Goal: Task Accomplishment & Management: Manage account settings

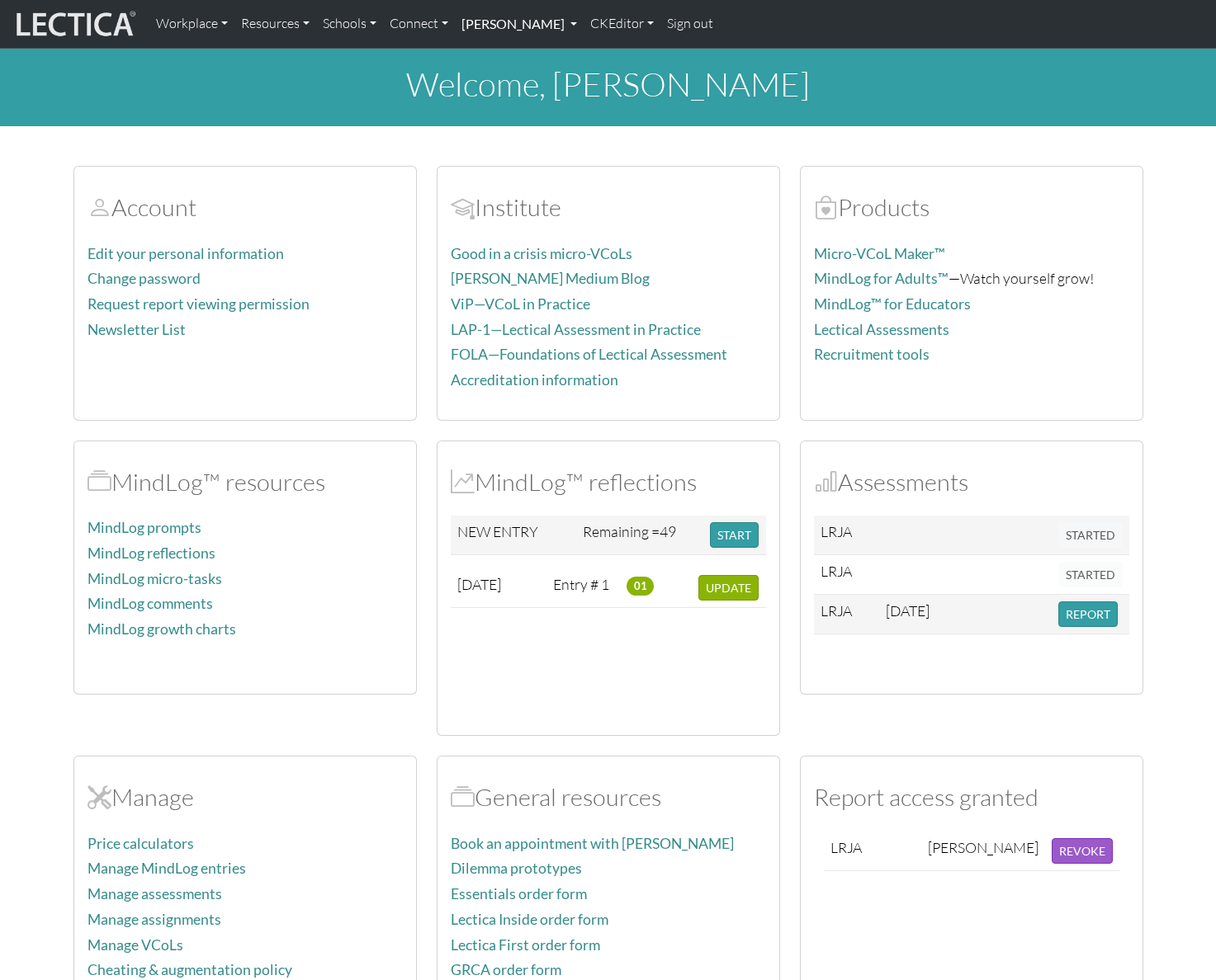
click at [584, 26] on link "[PERSON_NAME]" at bounding box center [518, 24] width 129 height 34
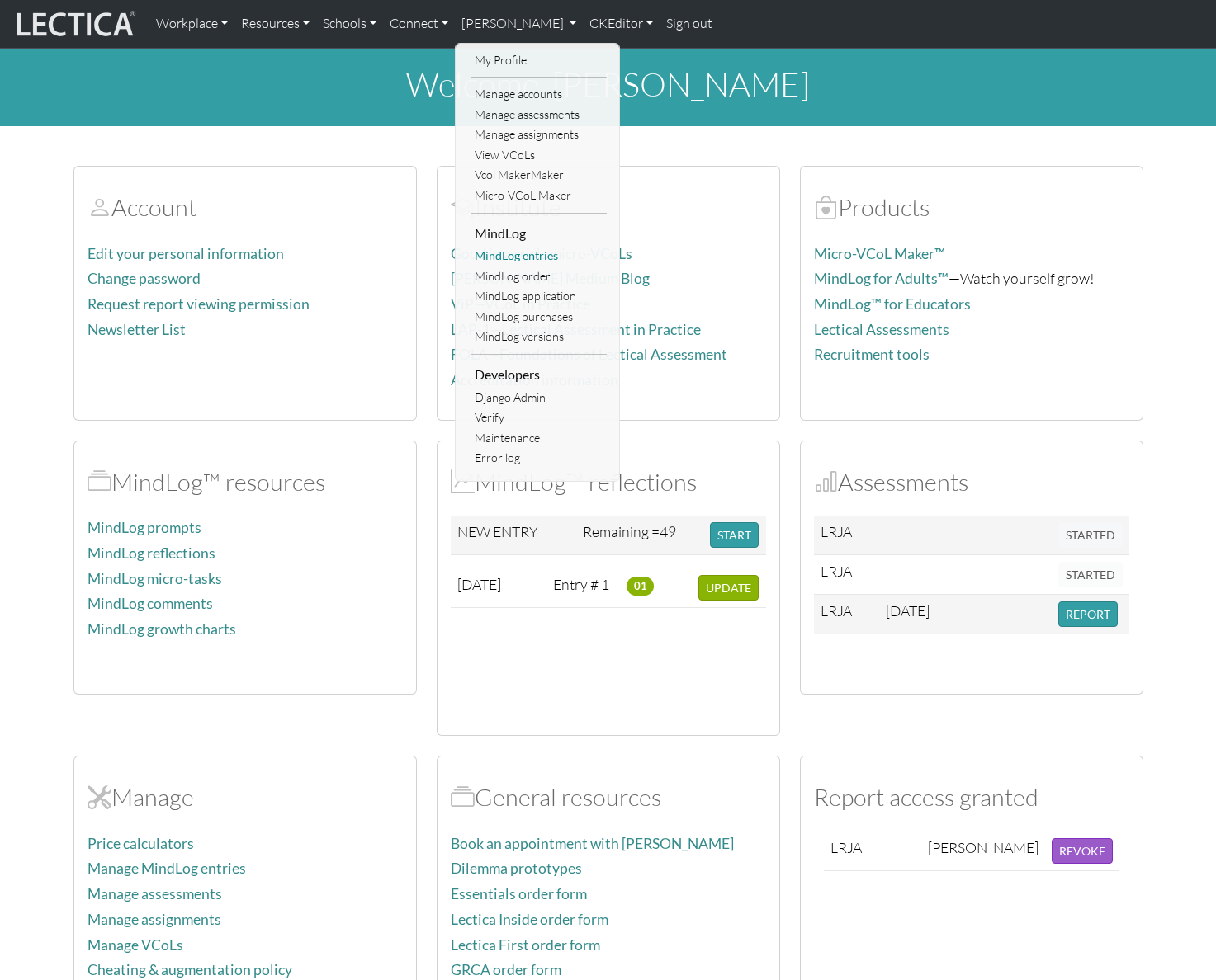
click at [540, 256] on link "MindLog entries" at bounding box center [538, 256] width 136 height 21
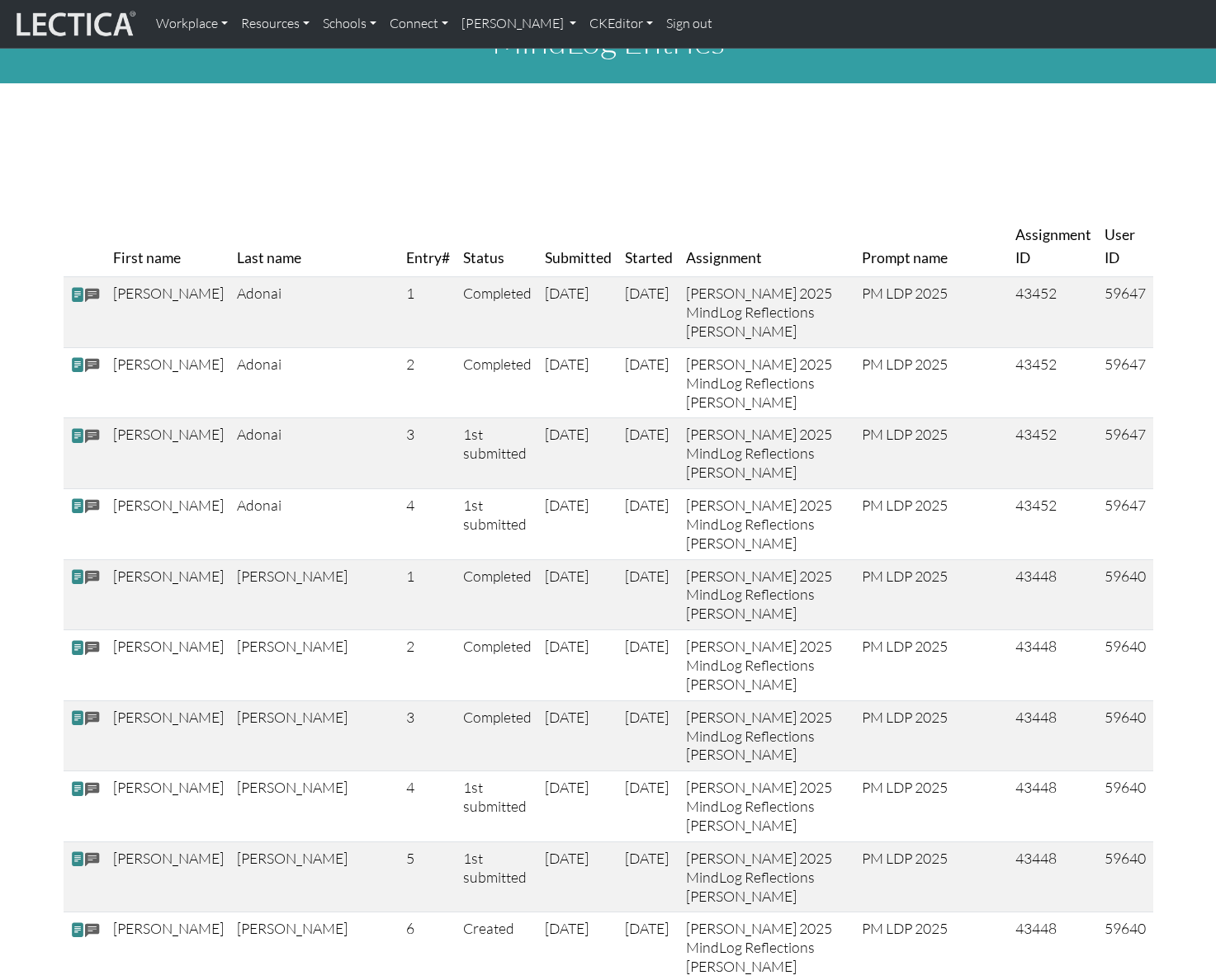
scroll to position [44, 0]
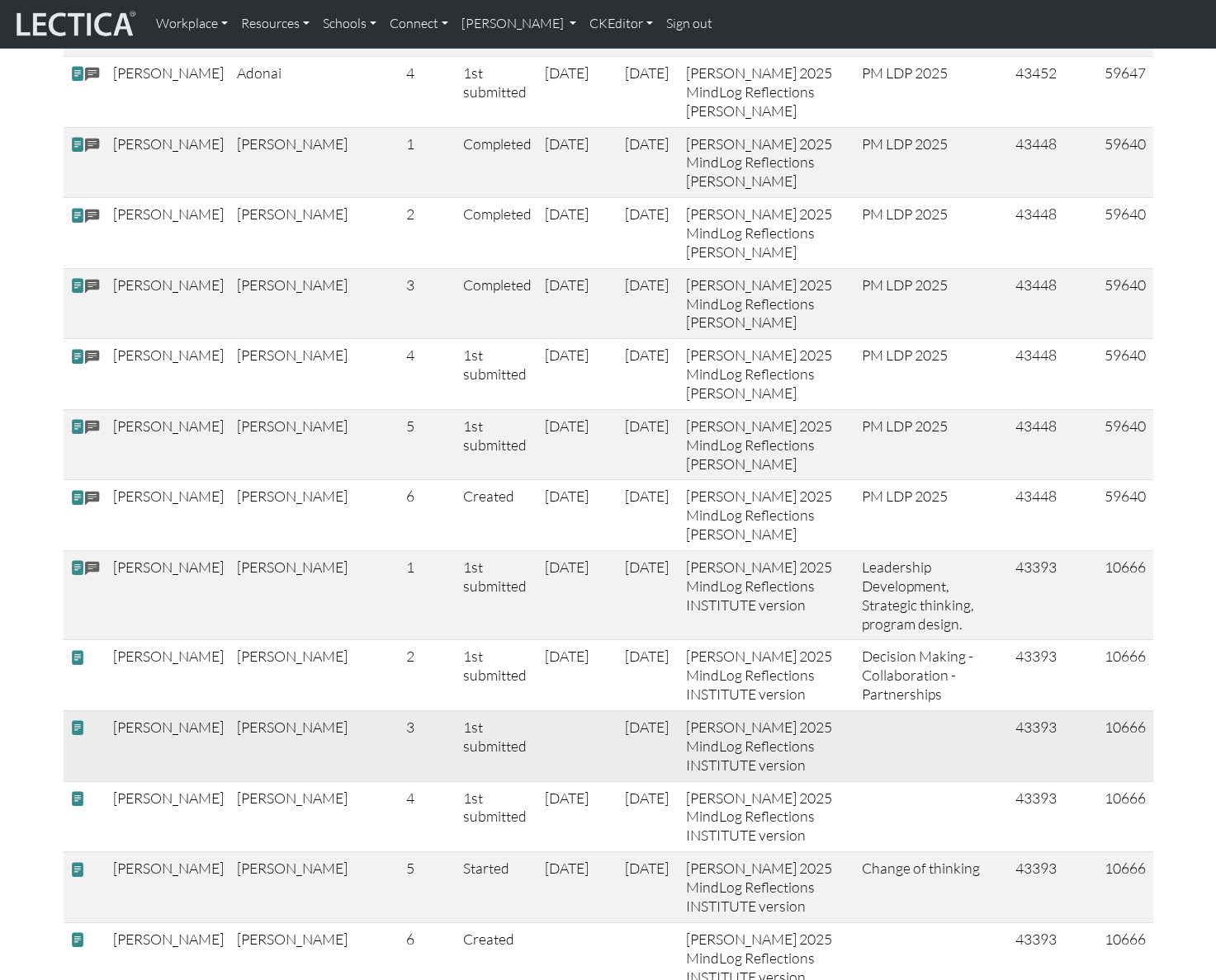
scroll to position [0, 0]
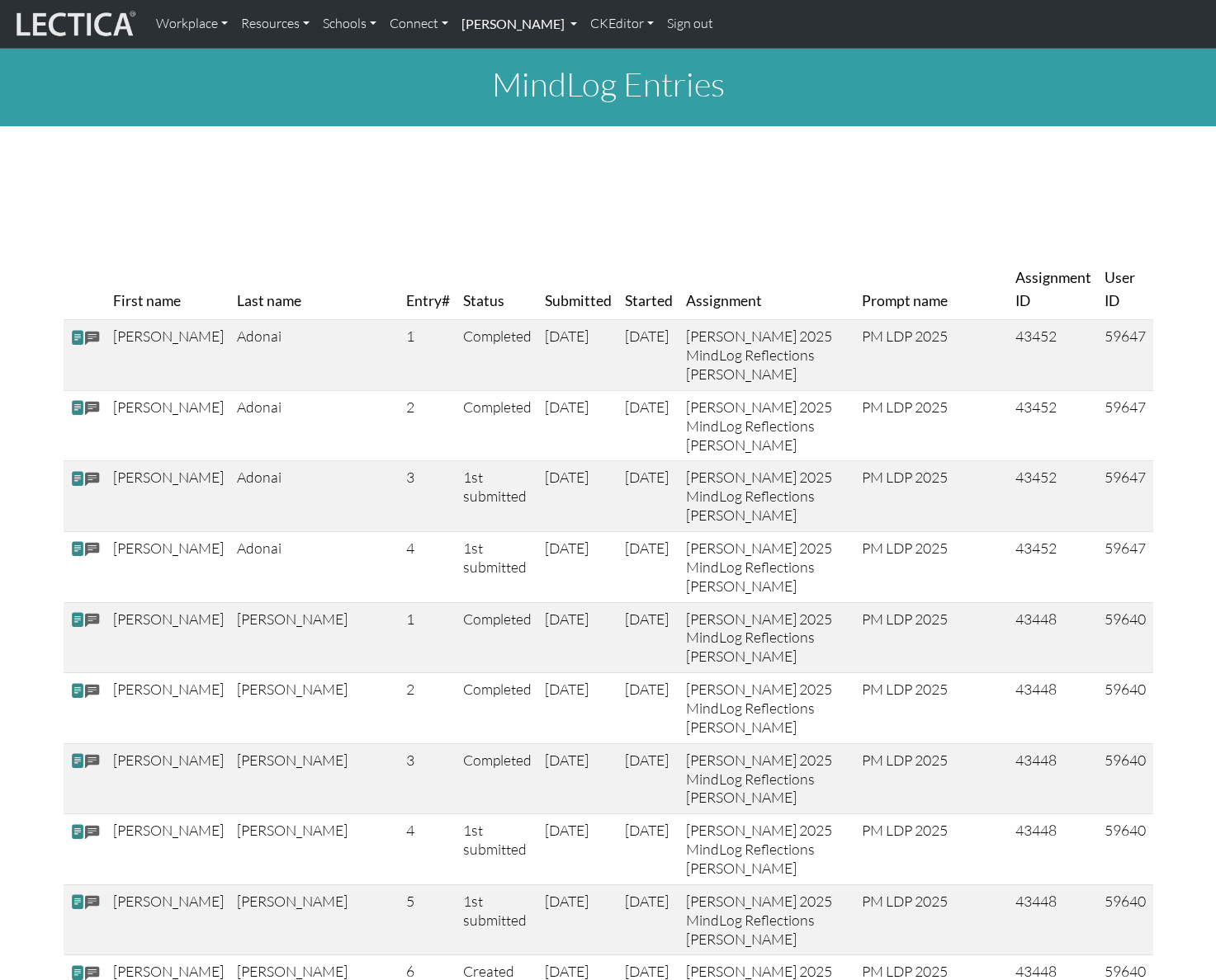
click at [584, 25] on link "[PERSON_NAME]" at bounding box center [518, 24] width 129 height 34
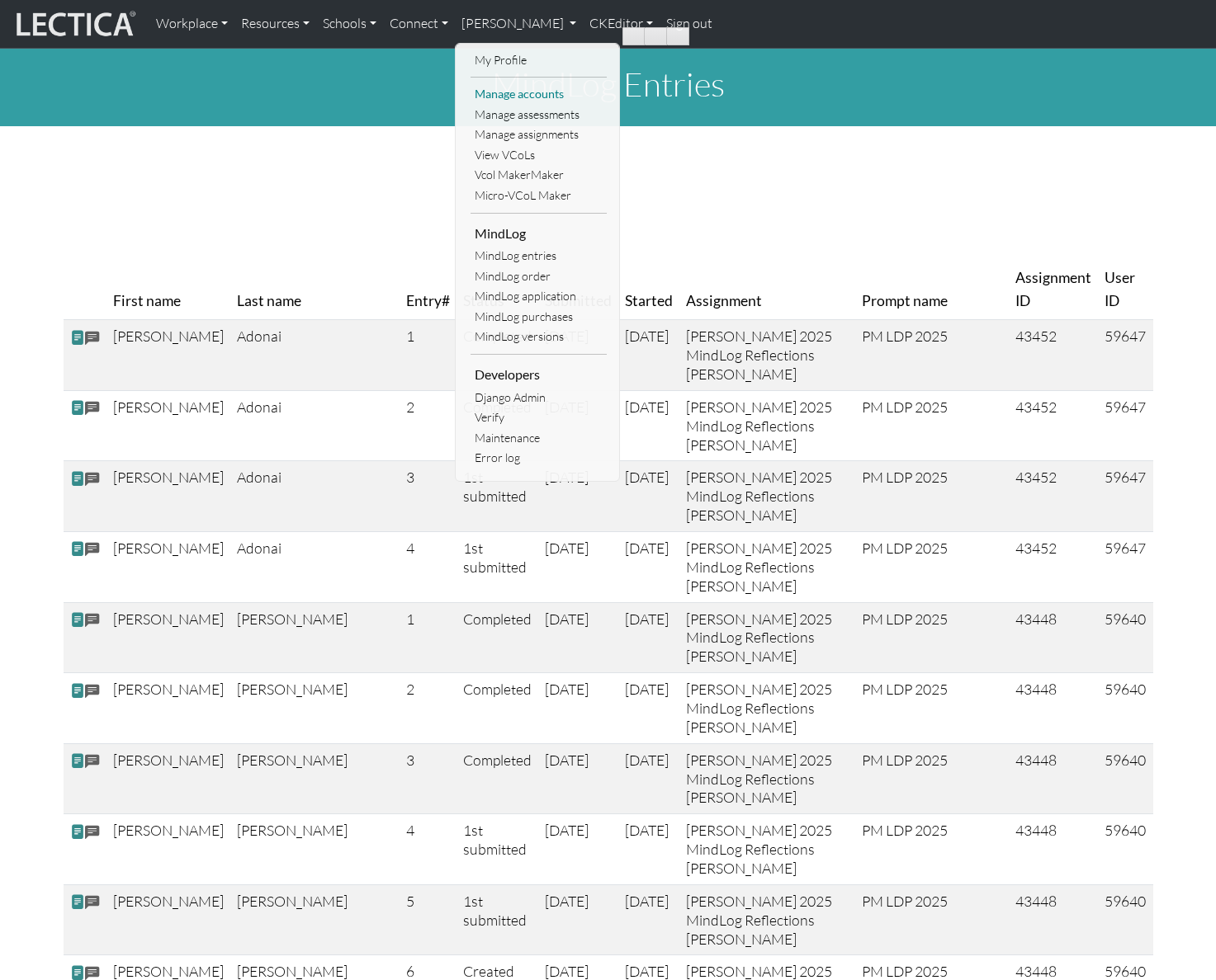
click at [533, 96] on link "Manage accounts" at bounding box center [538, 94] width 136 height 21
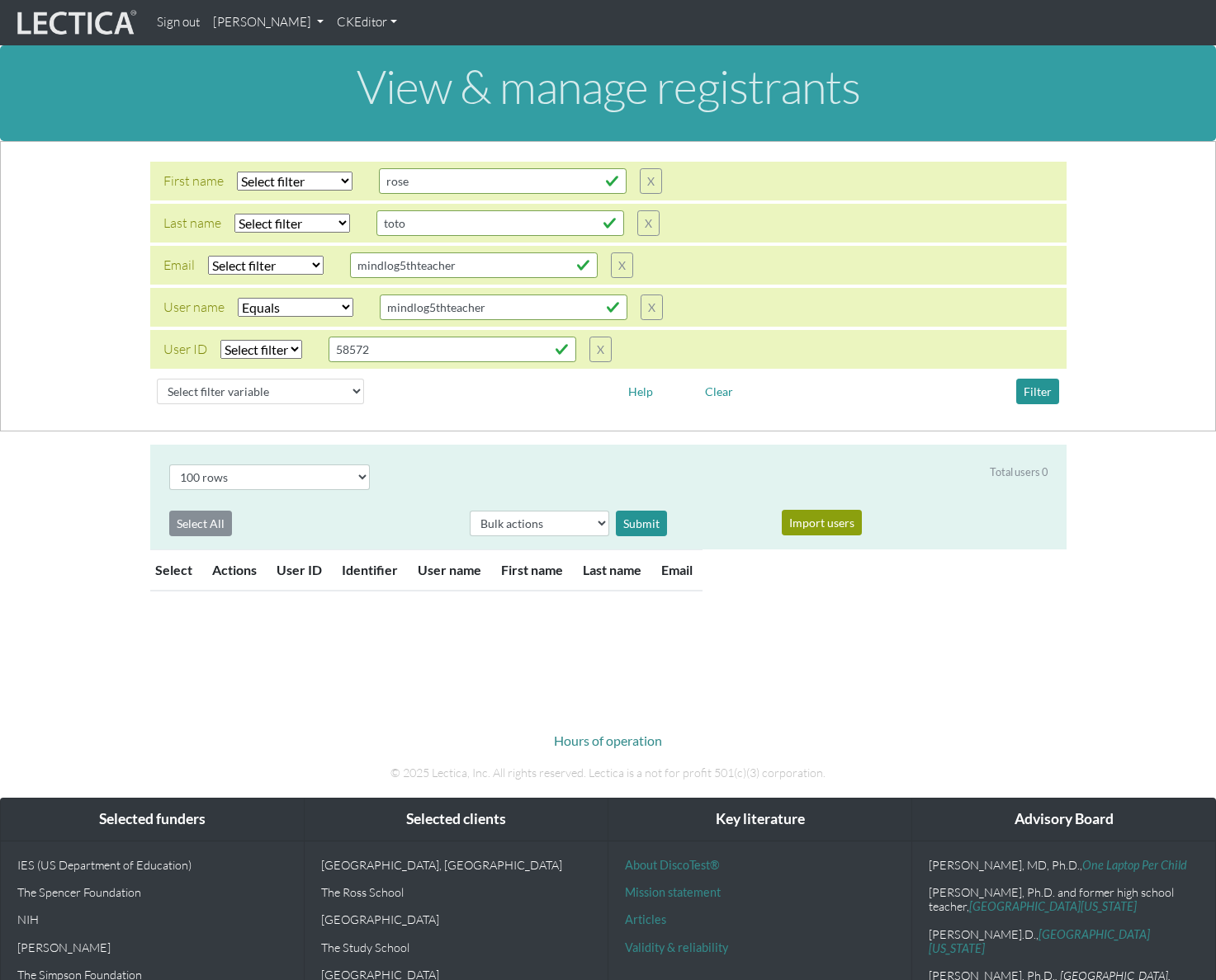
select select "iexact"
select select "100"
click at [293, 268] on select "Select filter Equals Does not equal Contains Does not contain Starts with Ends …" at bounding box center [266, 265] width 116 height 19
select select "iexact"
click at [208, 256] on select "Select filter Equals Does not equal Contains Does not contain Starts with Ends …" at bounding box center [266, 265] width 116 height 19
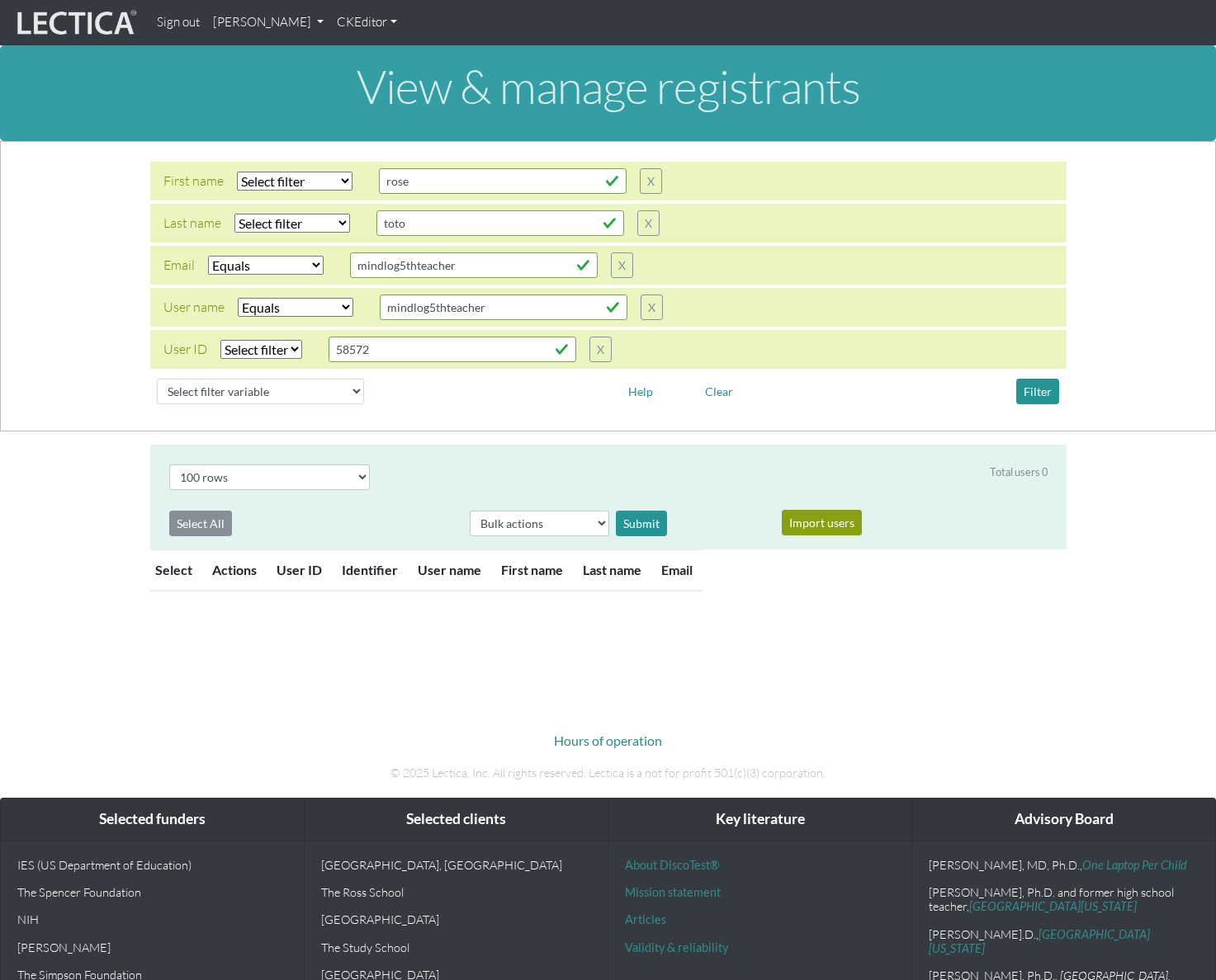
click at [304, 309] on select "Select filter Equals Does not equal Contains Does not contain Starts with Ends …" at bounding box center [295, 307] width 116 height 19
select select
click at [238, 298] on select "Select filter Equals Does not equal Contains Does not contain Starts with Ends …" at bounding box center [295, 307] width 116 height 19
click at [476, 263] on input "mindlog5thteacher" at bounding box center [474, 265] width 247 height 26
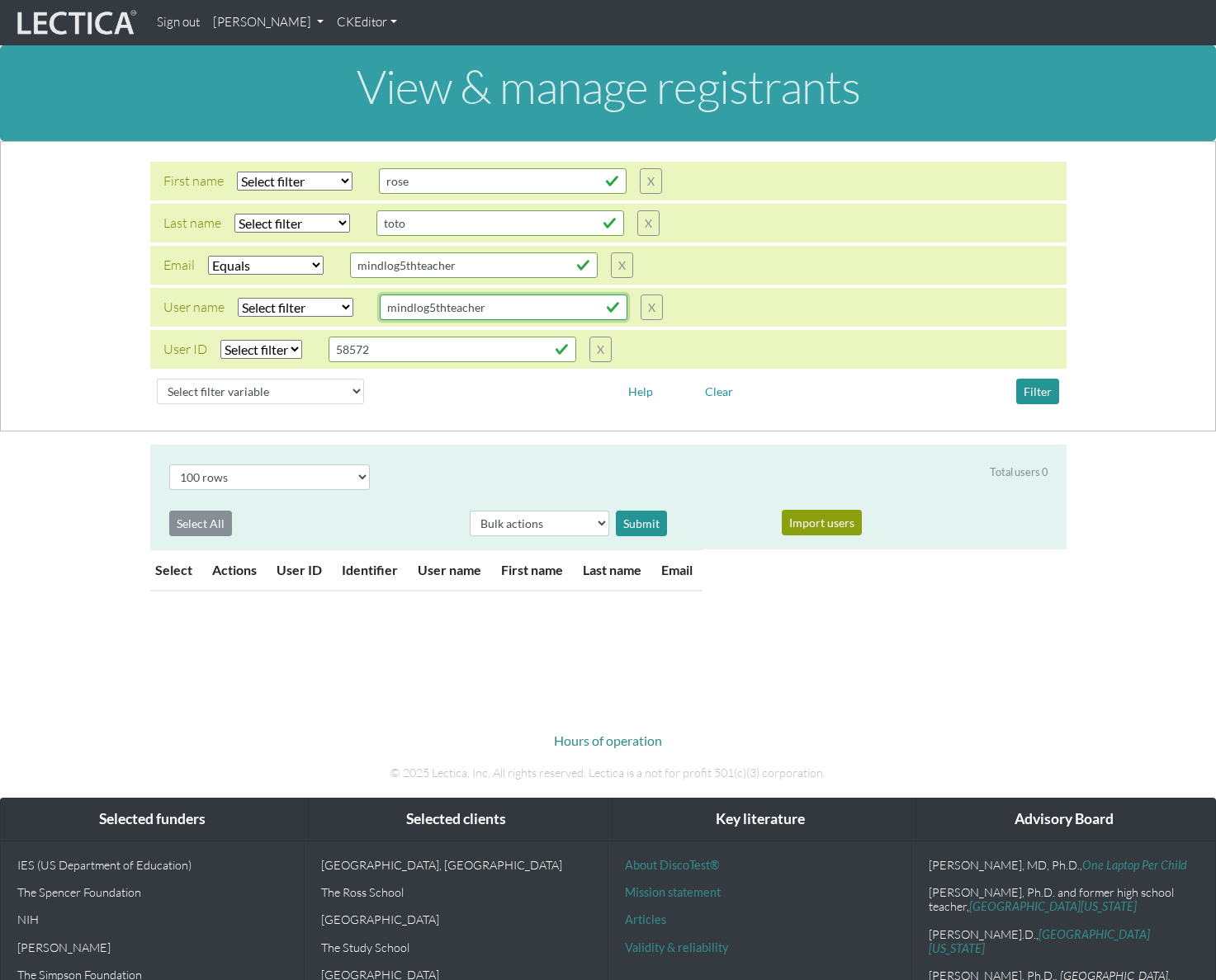
click at [447, 305] on input "mindlog5thteacher" at bounding box center [503, 307] width 247 height 26
paste input "student"
type input "mindlog5thstudent"
click at [342, 309] on select "Select filter Equals Does not equal Contains Does not contain Starts with Ends …" at bounding box center [295, 307] width 116 height 19
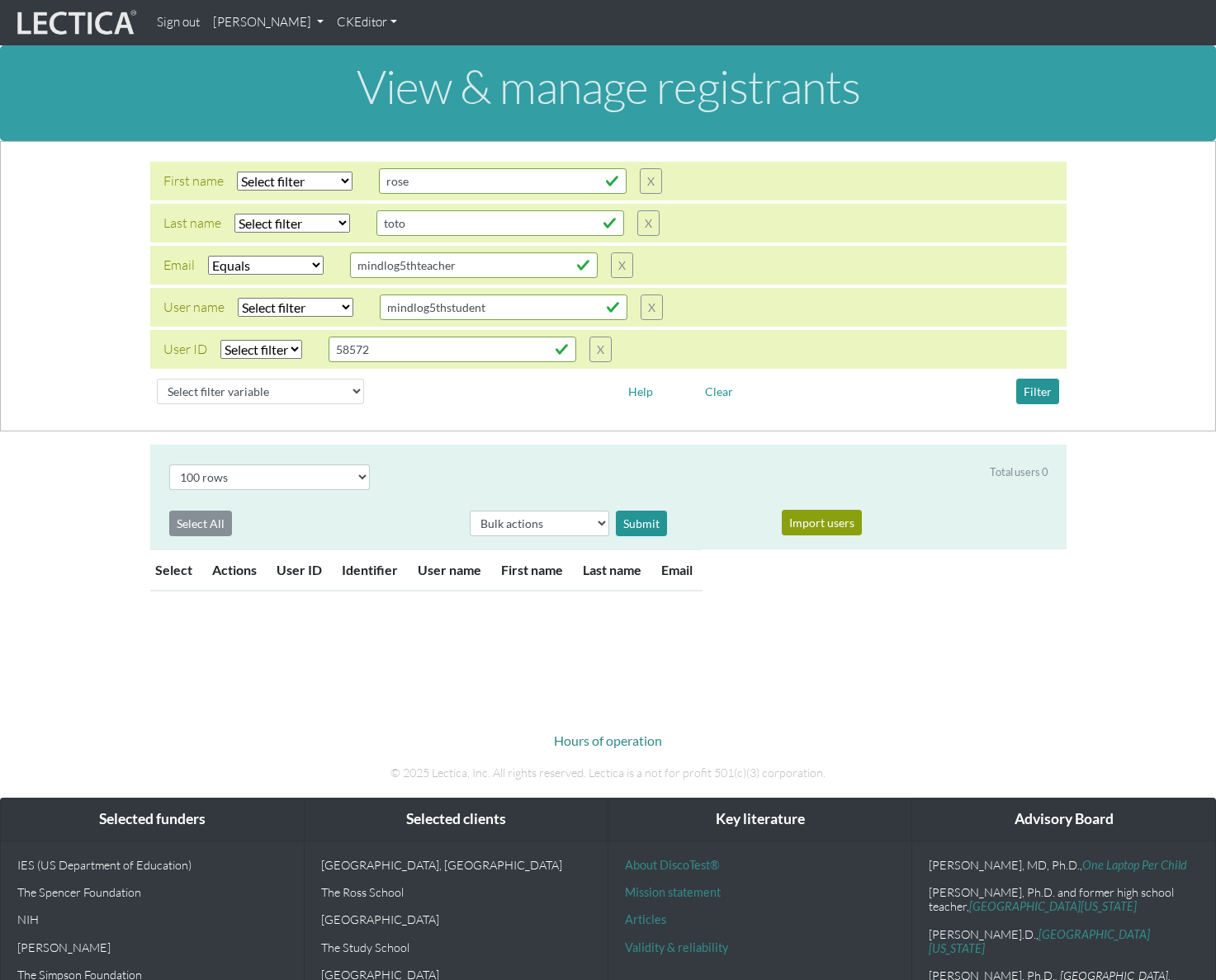
select select "iexact"
click at [238, 298] on select "Select filter Equals Does not equal Contains Does not contain Starts with Ends …" at bounding box center [295, 307] width 116 height 19
click at [299, 276] on div "Email Select filter Equals Does not equal Contains Does not contain Starts with…" at bounding box center [398, 265] width 470 height 26
click at [299, 271] on select "Select filter Equals Does not equal Contains Does not contain Starts with Ends …" at bounding box center [266, 265] width 116 height 19
select select
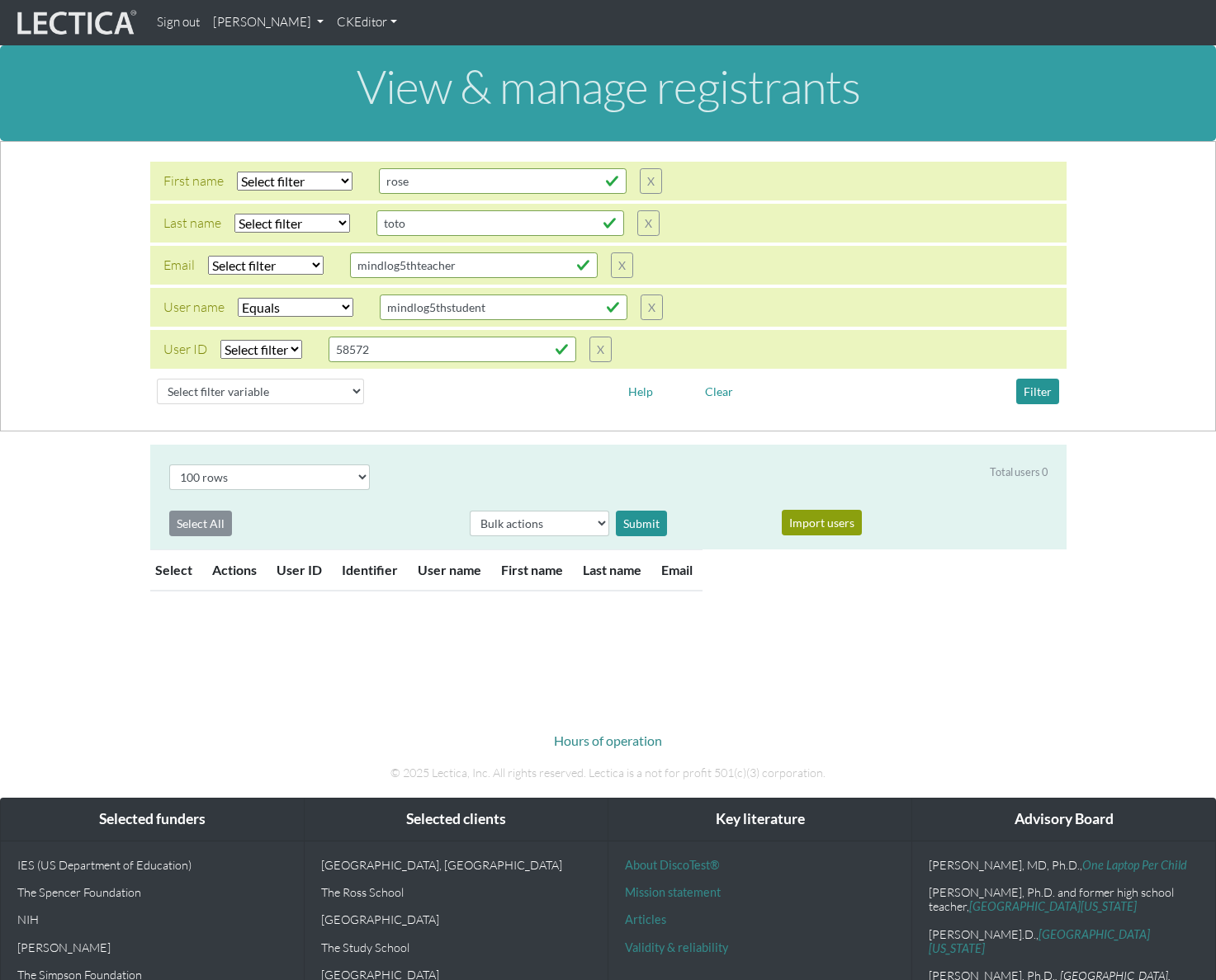
click at [208, 256] on select "Select filter Equals Does not equal Contains Does not contain Starts with Ends …" at bounding box center [266, 265] width 116 height 19
click at [1029, 387] on button "Filter" at bounding box center [1037, 391] width 43 height 26
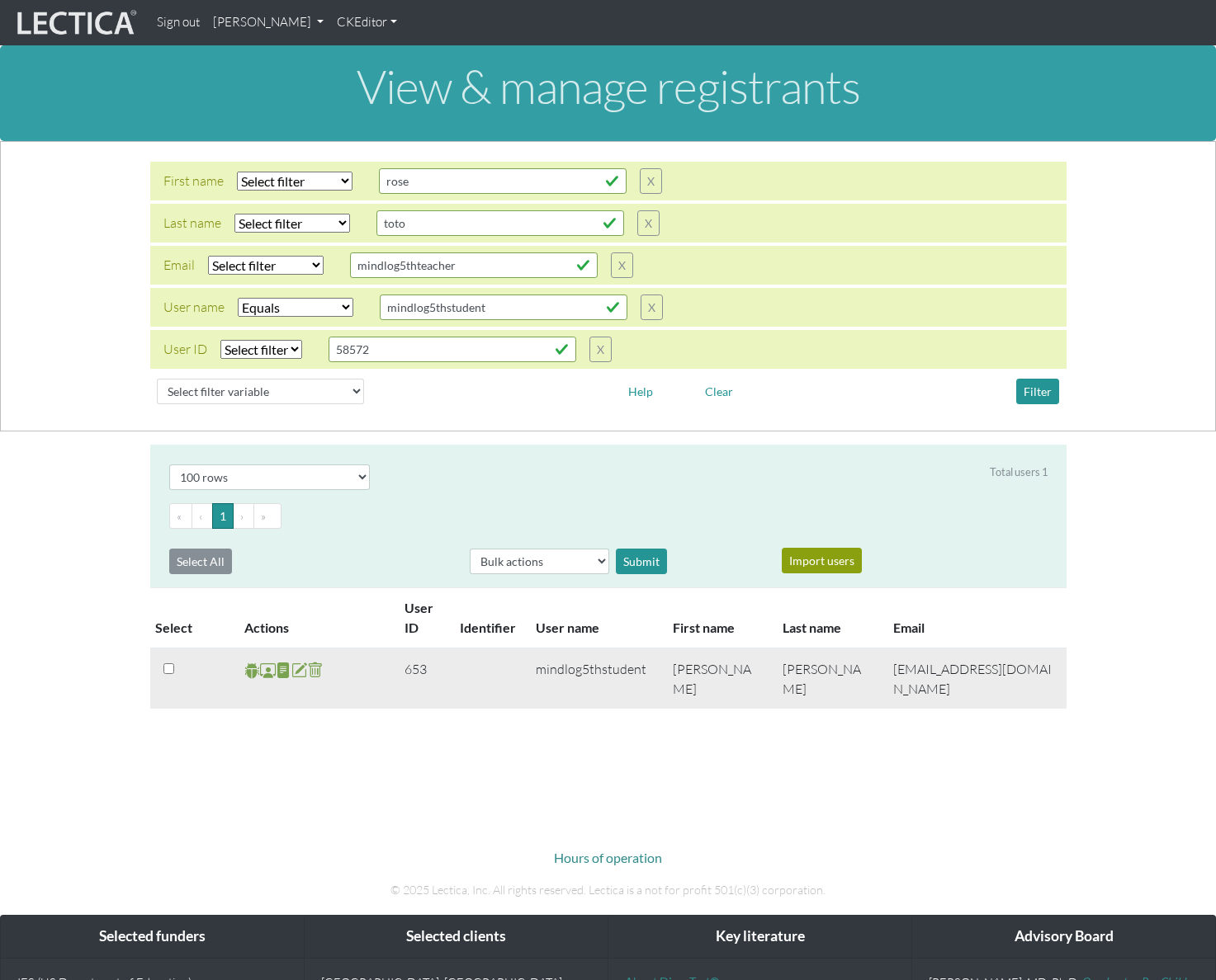
click at [264, 671] on span at bounding box center [268, 670] width 16 height 19
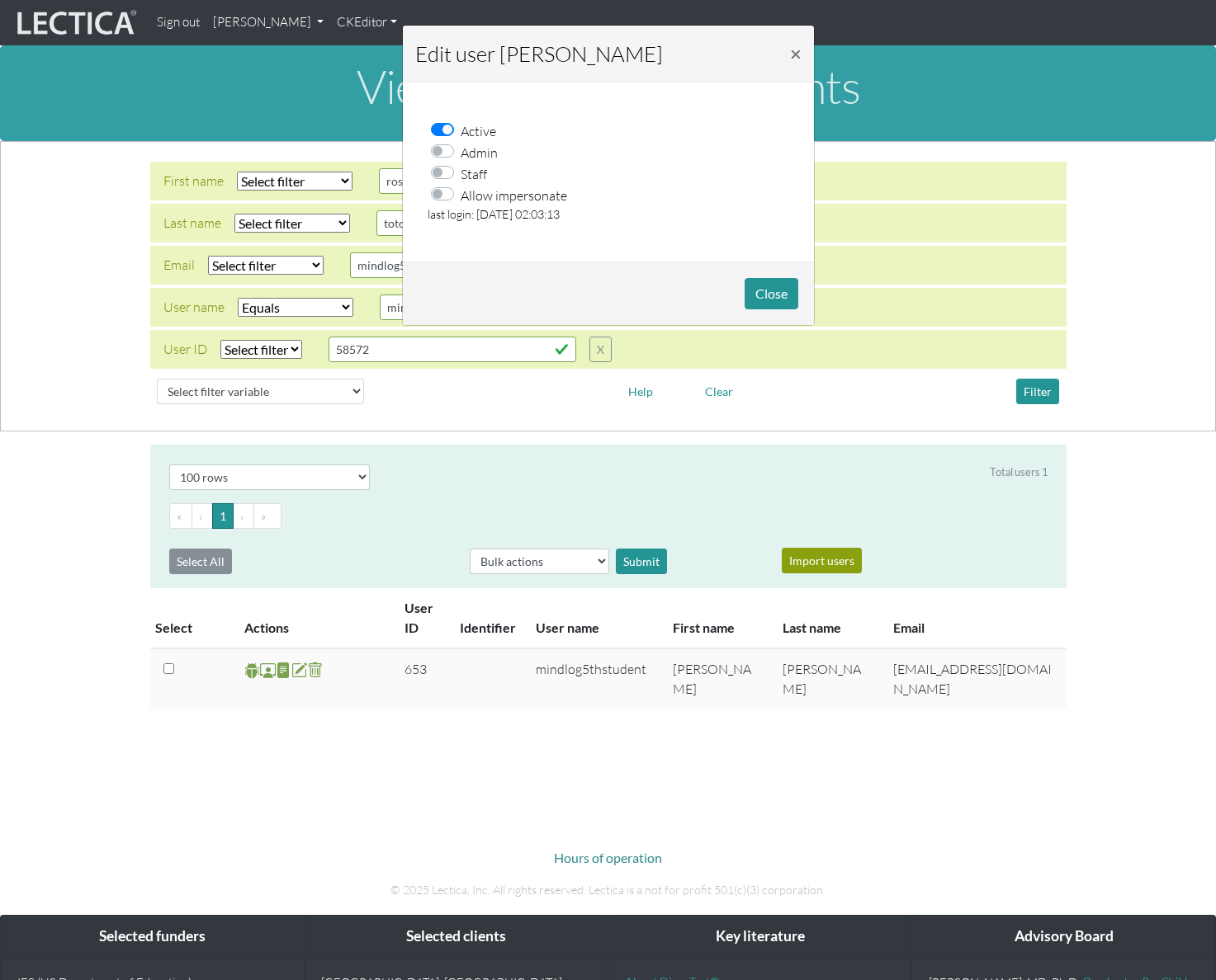
click at [460, 192] on label "Allow impersonate" at bounding box center [513, 195] width 107 height 22
click at [447, 192] on input "Allow impersonate" at bounding box center [447, 192] width 13 height 17
checkbox input "true"
click at [771, 296] on button "Close" at bounding box center [771, 293] width 54 height 31
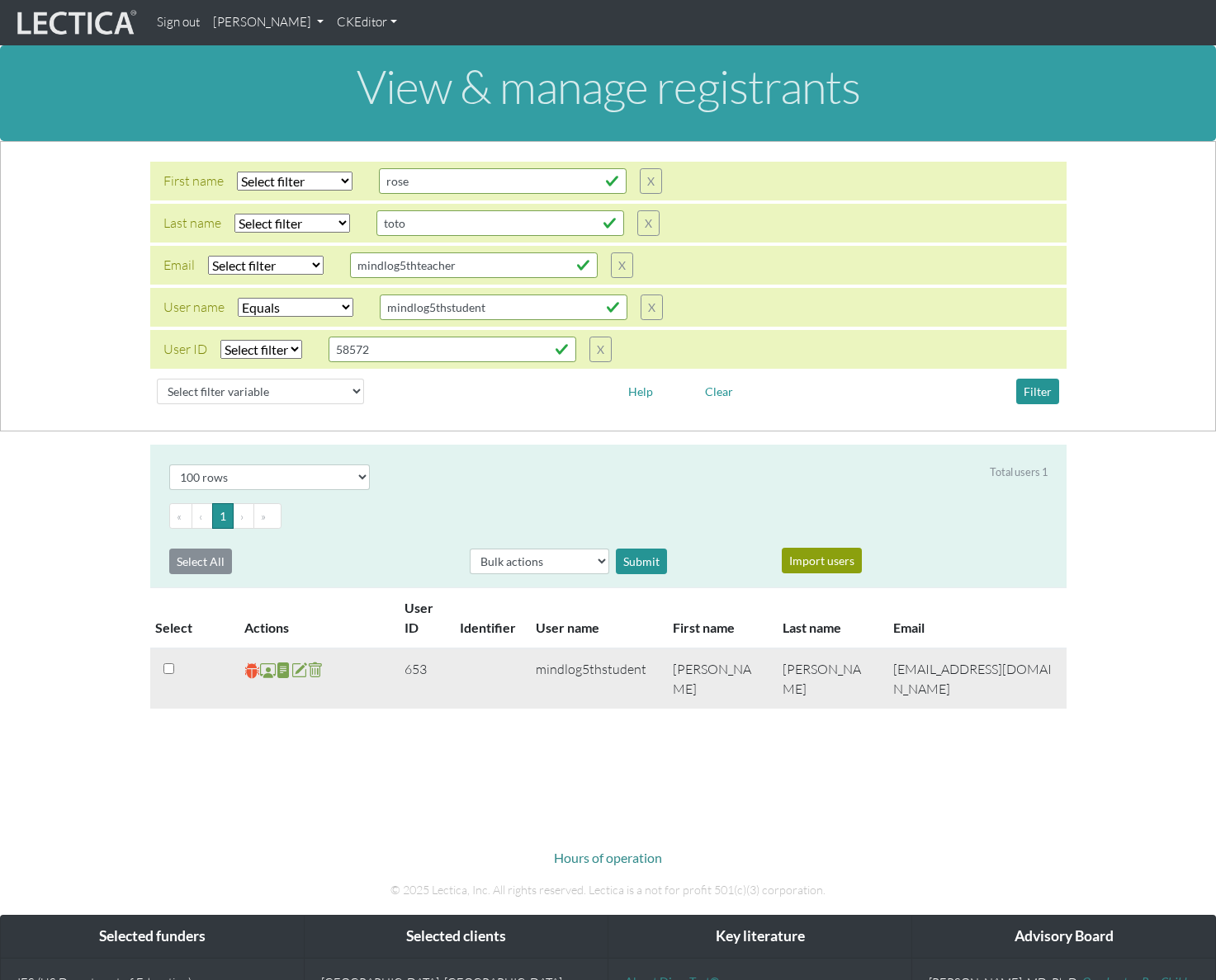
click at [246, 674] on span at bounding box center [252, 670] width 16 height 19
